Goal: Task Accomplishment & Management: Manage account settings

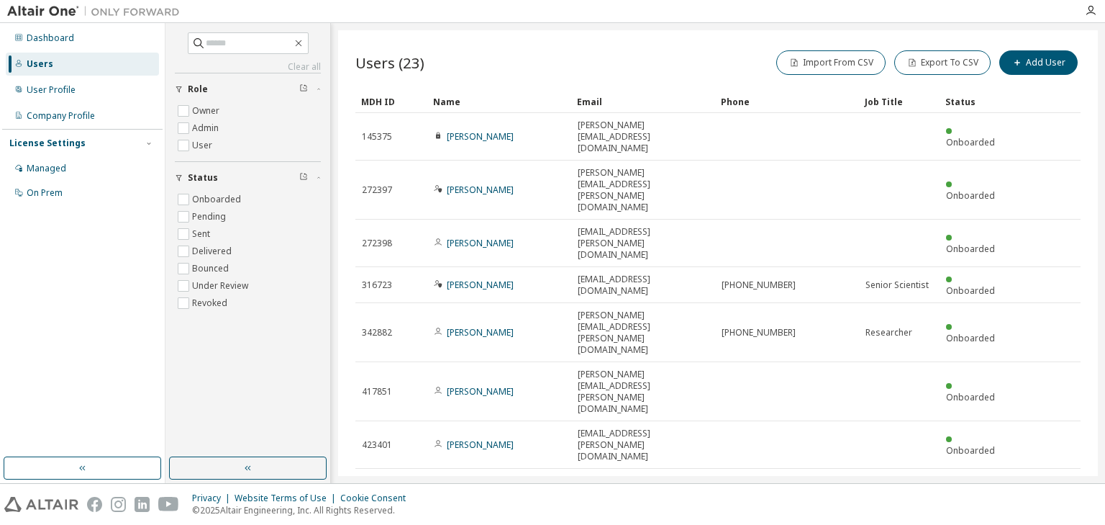
click at [1099, 9] on div at bounding box center [1090, 11] width 29 height 12
click at [1086, 14] on icon "button" at bounding box center [1091, 11] width 12 height 12
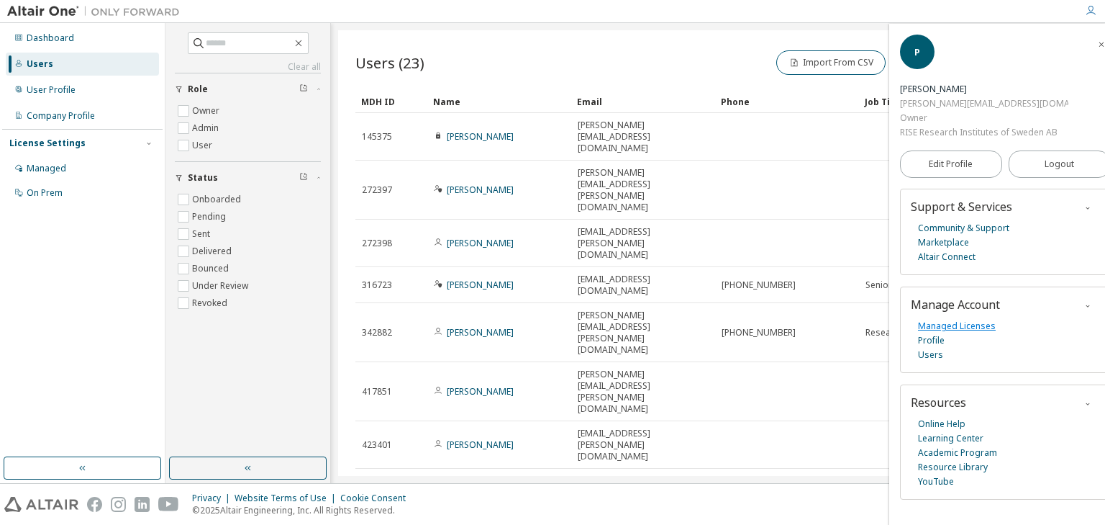
click at [961, 322] on link "Managed Licenses" at bounding box center [957, 326] width 78 height 14
